Goal: Information Seeking & Learning: Check status

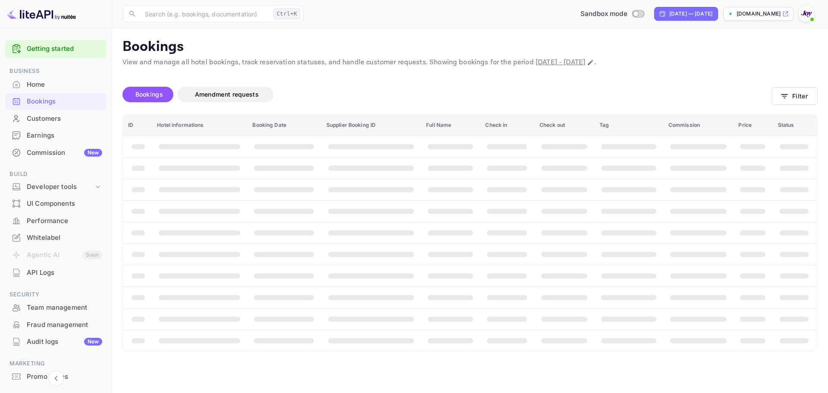
click at [41, 89] on div "Home" at bounding box center [64, 85] width 75 height 10
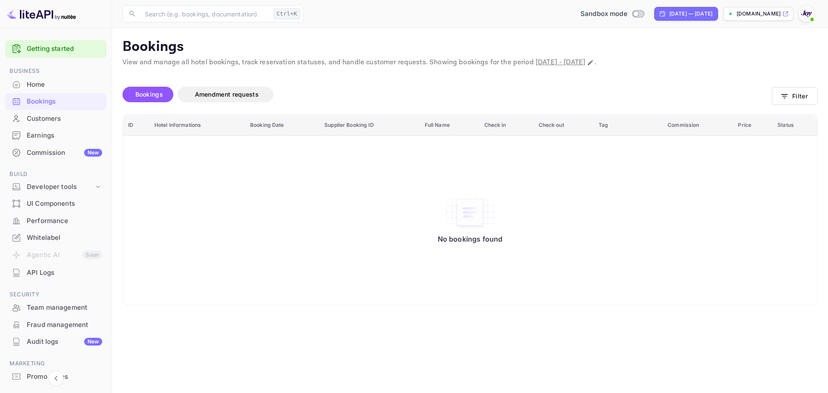
click at [744, 13] on p "[DOMAIN_NAME]" at bounding box center [759, 14] width 44 height 8
click at [627, 13] on input "Switch to Production mode" at bounding box center [635, 14] width 17 height 6
checkbox input "true"
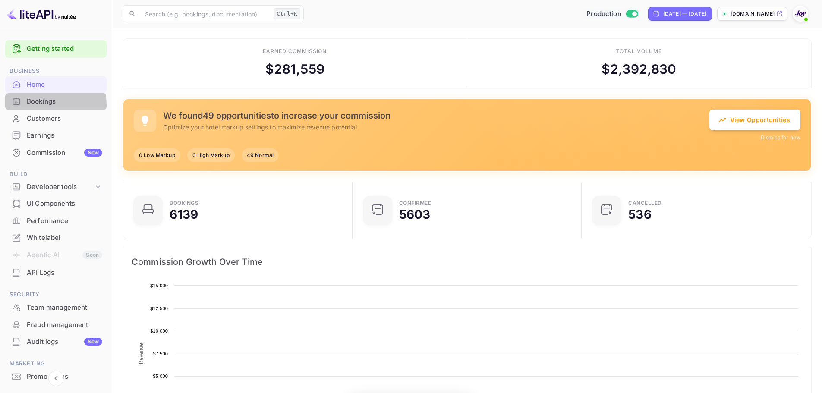
click at [47, 105] on div "Bookings" at bounding box center [64, 102] width 75 height 10
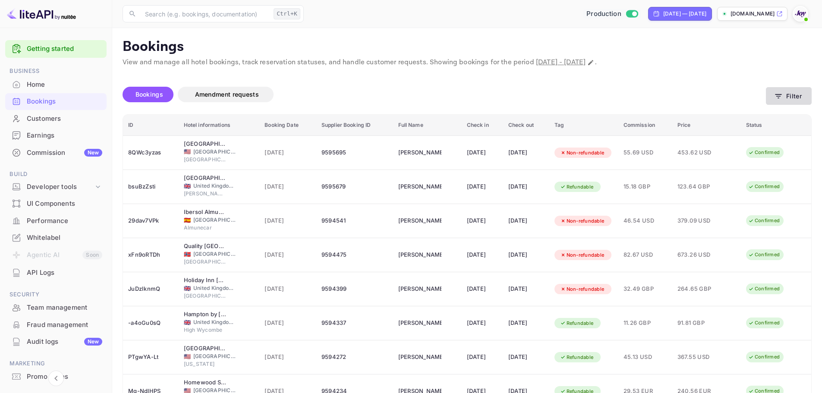
click at [797, 96] on button "Filter" at bounding box center [789, 96] width 46 height 18
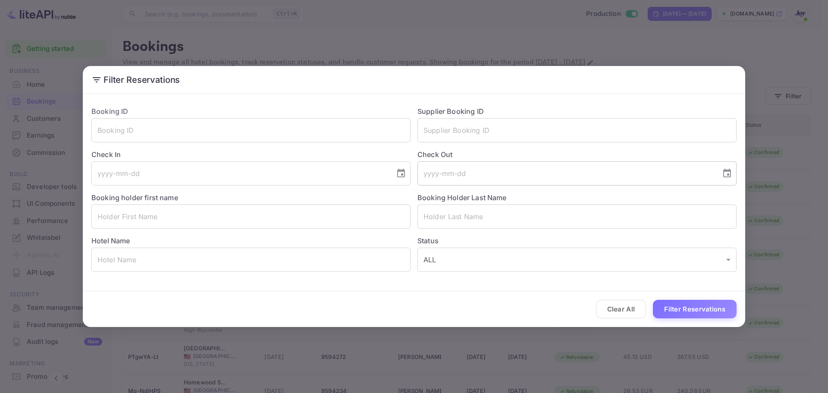
click at [456, 173] on input "tel" at bounding box center [567, 173] width 298 height 24
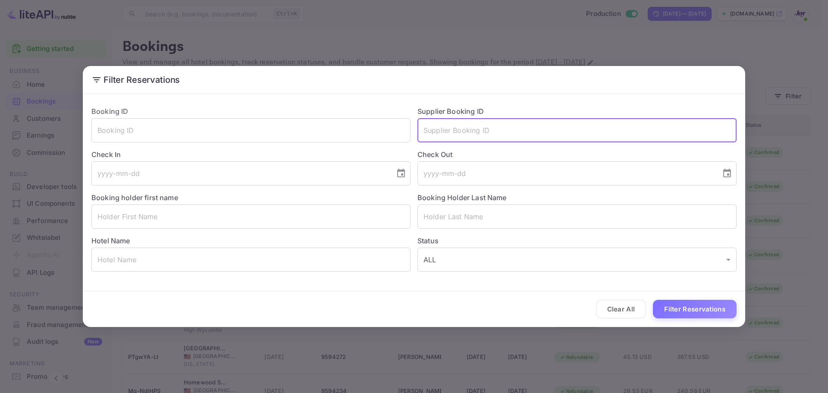
click at [462, 135] on input "text" at bounding box center [577, 130] width 319 height 24
paste input "8957113"
type input "8957113"
click at [675, 306] on button "Filter Reservations" at bounding box center [695, 309] width 84 height 19
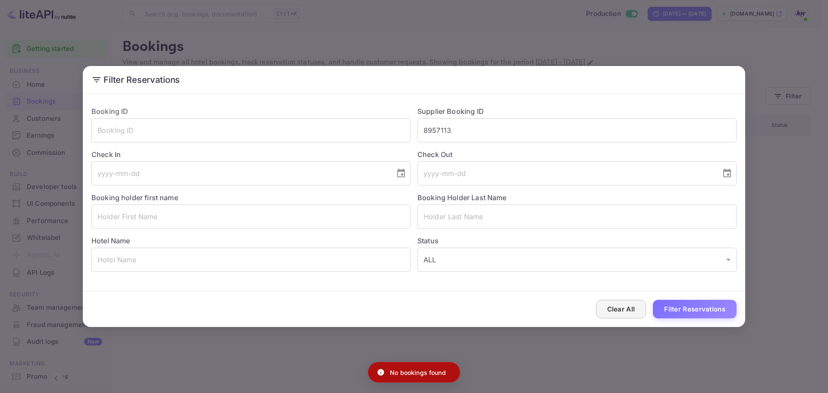
click at [632, 307] on button "Clear All" at bounding box center [621, 309] width 50 height 19
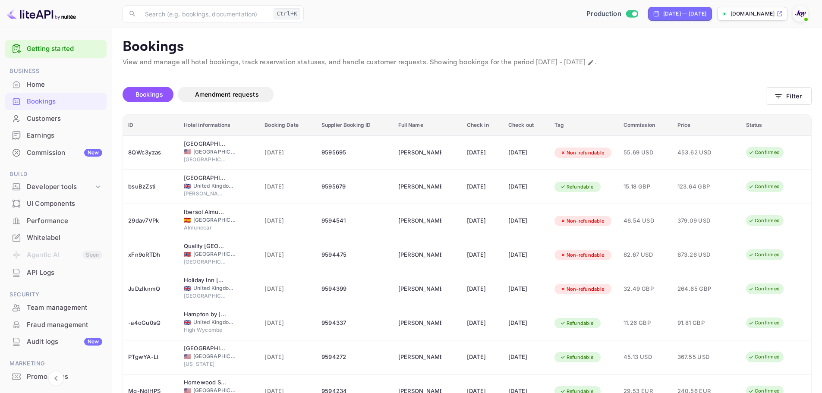
click at [55, 112] on div "Customers" at bounding box center [55, 118] width 101 height 17
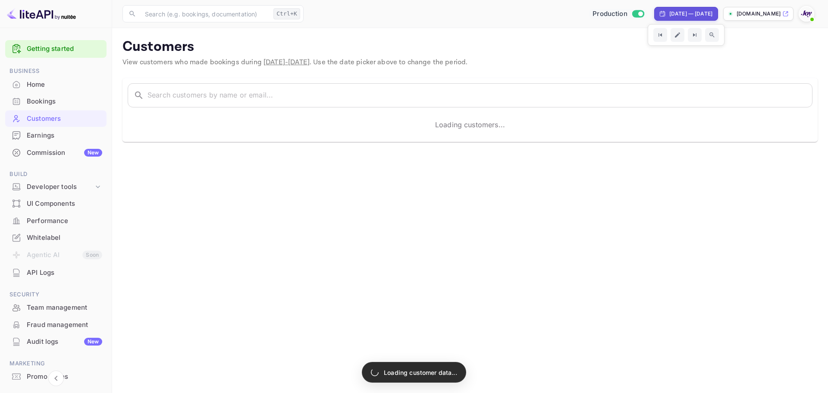
click at [711, 14] on div "[DATE] — [DATE]" at bounding box center [686, 14] width 64 height 14
select select "7"
select select "2025"
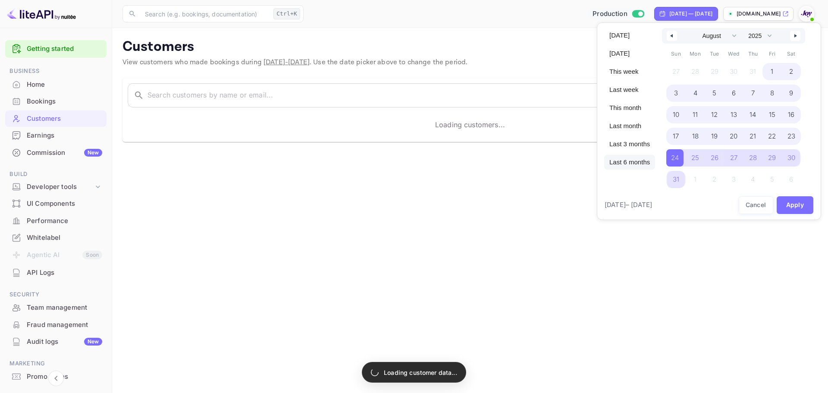
click at [639, 164] on span "Last 6 months" at bounding box center [629, 162] width 51 height 15
select select "2"
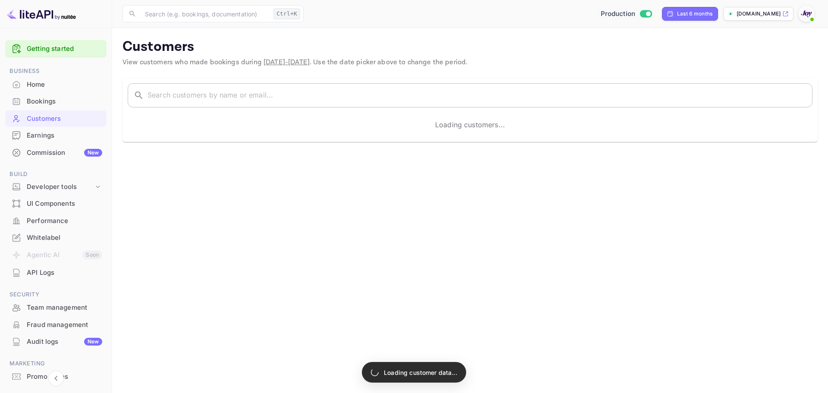
click at [190, 91] on input "text" at bounding box center [480, 95] width 665 height 24
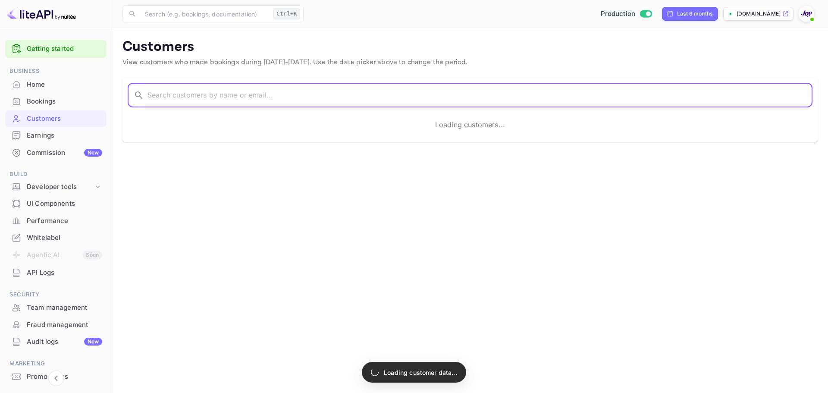
paste input "[PERSON_NAME]"
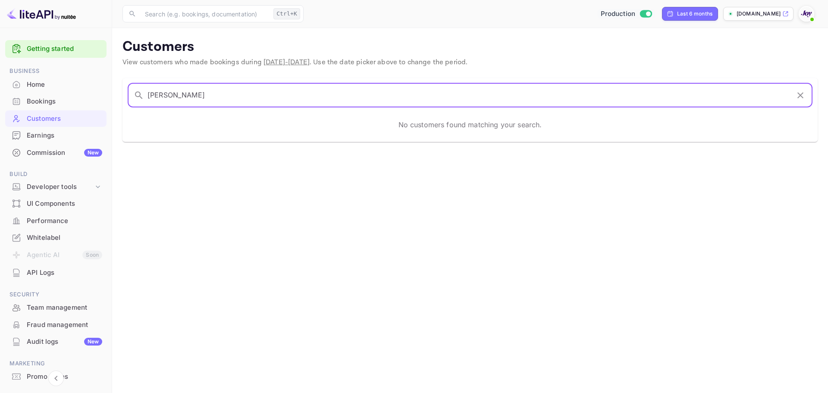
click at [145, 95] on div "​ [PERSON_NAME] ​" at bounding box center [470, 95] width 685 height 24
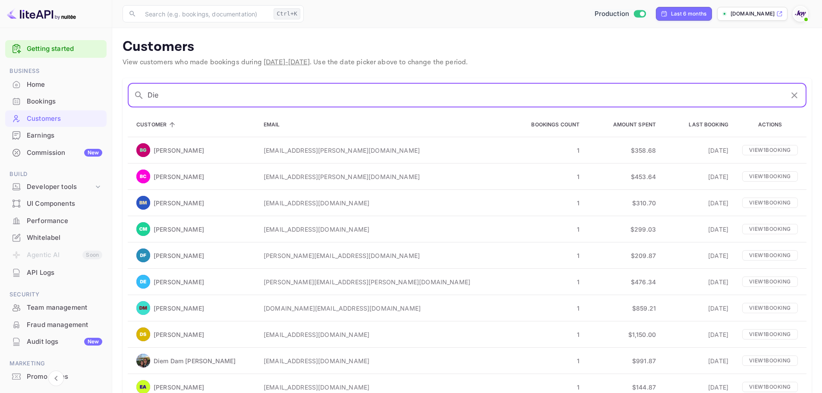
drag, startPoint x: 194, startPoint y: 93, endPoint x: 123, endPoint y: 90, distance: 70.4
click at [124, 90] on div "​ Die ​ Customer Email Bookings Count Amount Spent Last Booking Actions [PERSON…" at bounding box center [467, 253] width 689 height 350
paste input "p Vo"
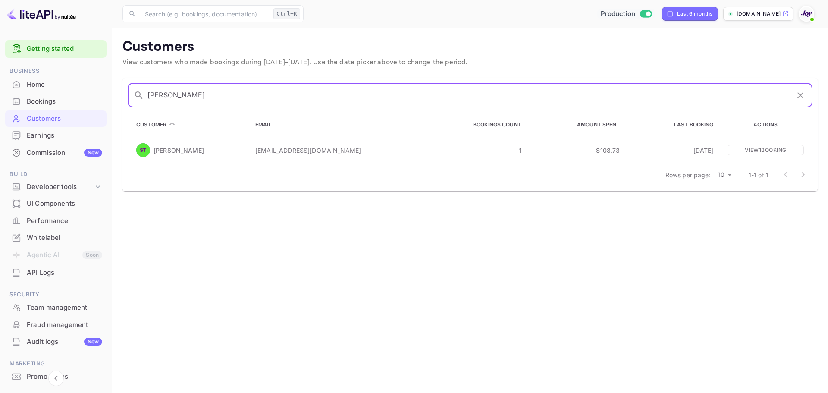
click at [149, 94] on input "[PERSON_NAME]" at bounding box center [469, 95] width 642 height 24
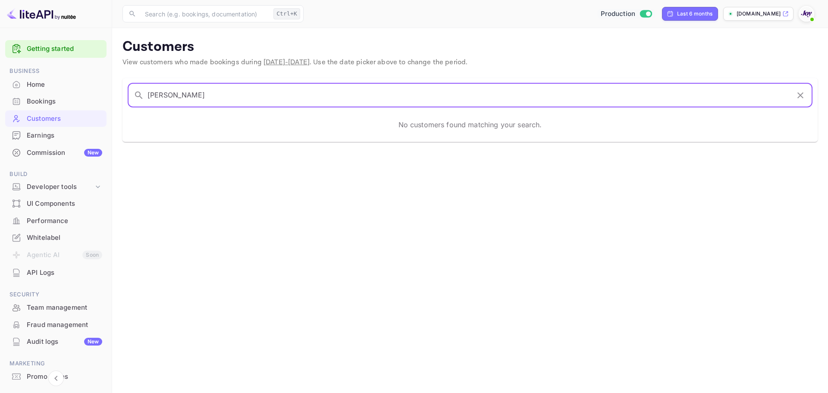
click at [181, 96] on input "[PERSON_NAME]" at bounding box center [469, 95] width 642 height 24
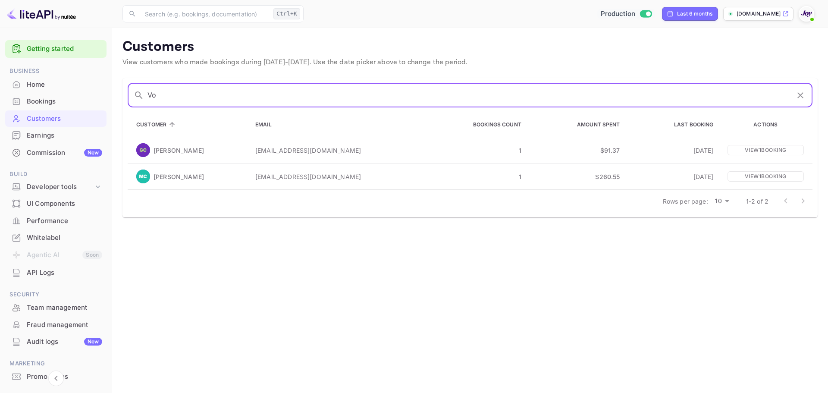
type input "V"
paste input "[PERSON_NAME]"
type input "Vo"
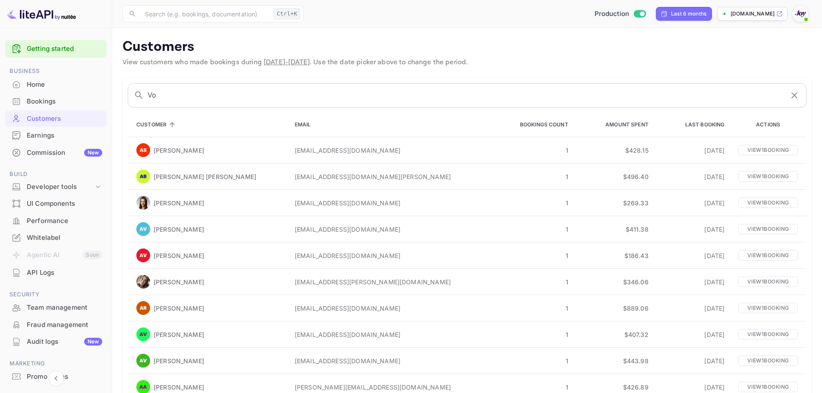
click at [292, 60] on span "[DATE] - [DATE]" at bounding box center [287, 62] width 46 height 9
